Goal: Check status

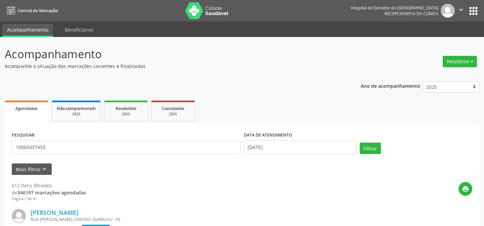
type input "10065037453"
click at [360, 143] on button "Filtrar" at bounding box center [370, 148] width 21 height 11
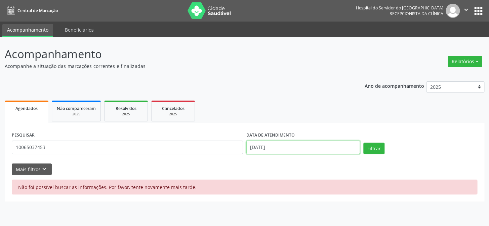
click at [297, 148] on input "[DATE]" at bounding box center [303, 147] width 114 height 13
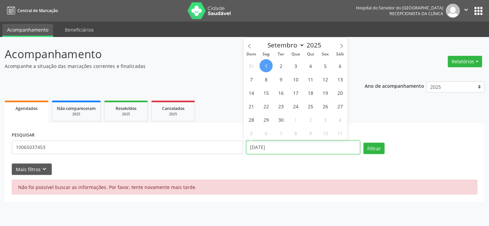
click at [296, 147] on input "[DATE]" at bounding box center [303, 147] width 114 height 13
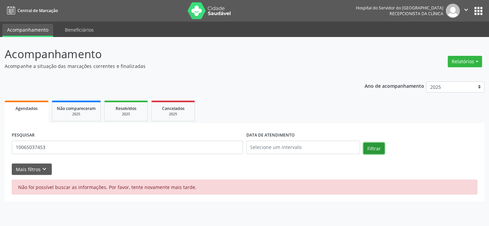
click at [372, 149] on button "Filtrar" at bounding box center [373, 148] width 21 height 11
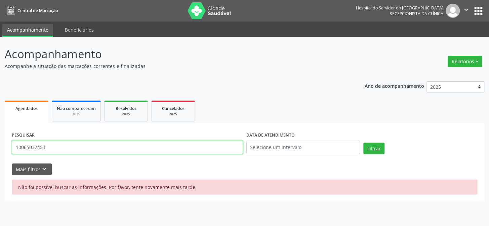
click at [59, 144] on input "10065037453" at bounding box center [127, 147] width 231 height 13
type input "[PERSON_NAME]"
click at [363, 143] on button "Filtrar" at bounding box center [373, 148] width 21 height 11
